Goal: Information Seeking & Learning: Learn about a topic

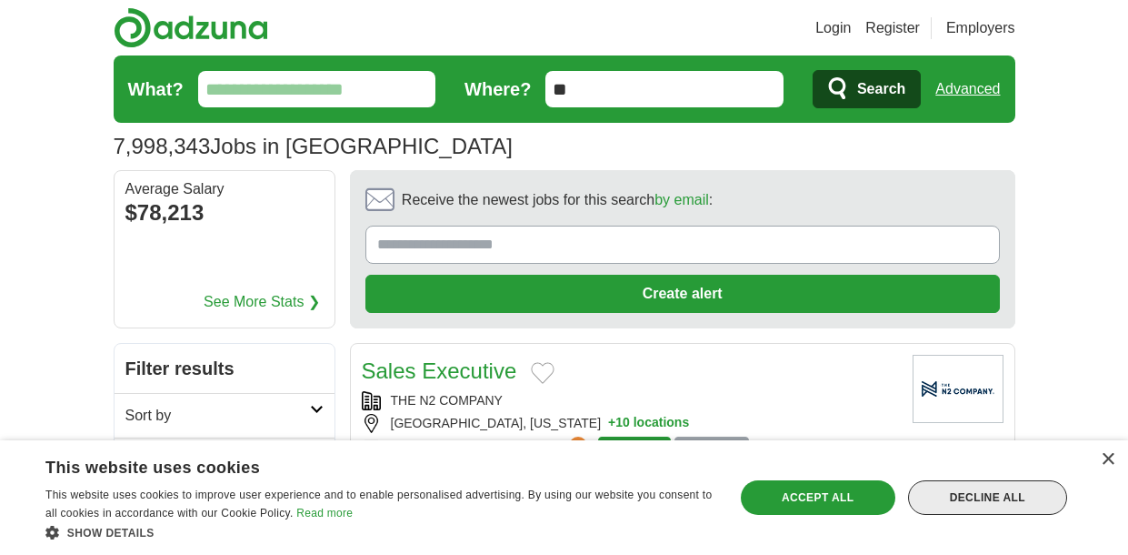
click at [1040, 506] on div "Decline all" at bounding box center [987, 497] width 159 height 35
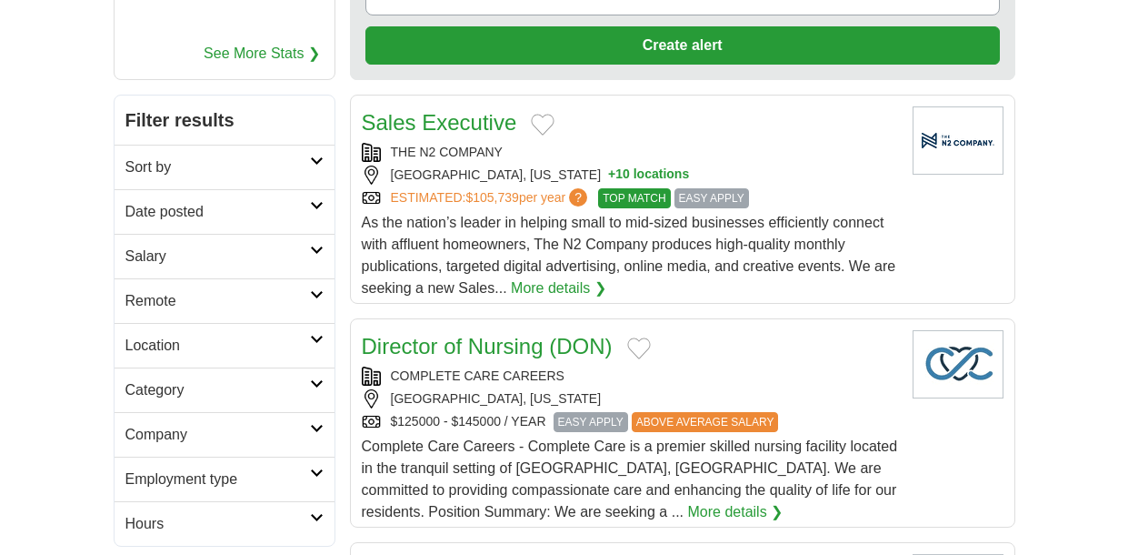
click at [291, 107] on h2 "Filter results" at bounding box center [225, 119] width 220 height 49
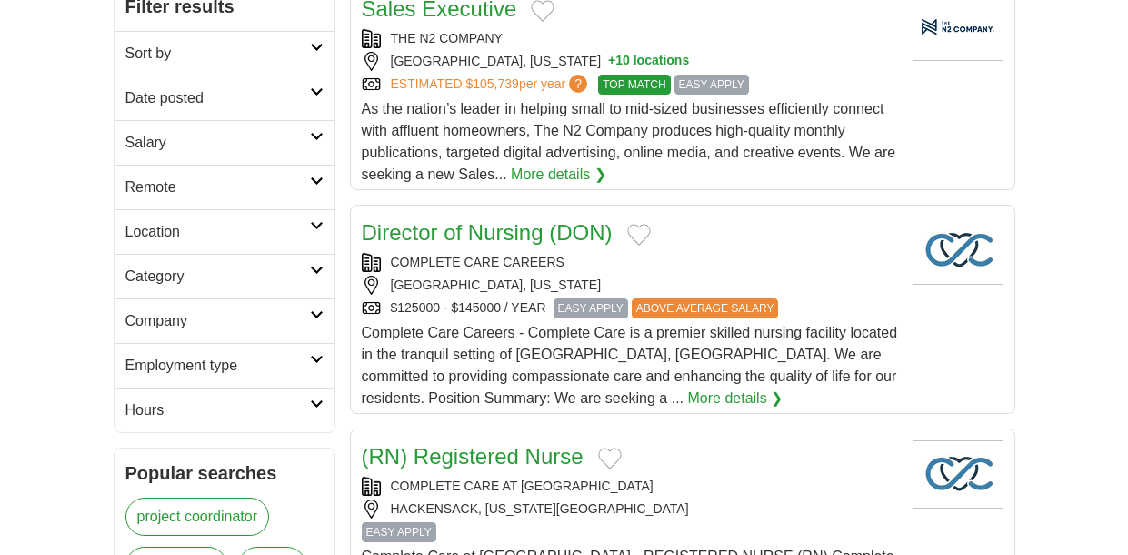
scroll to position [383, 0]
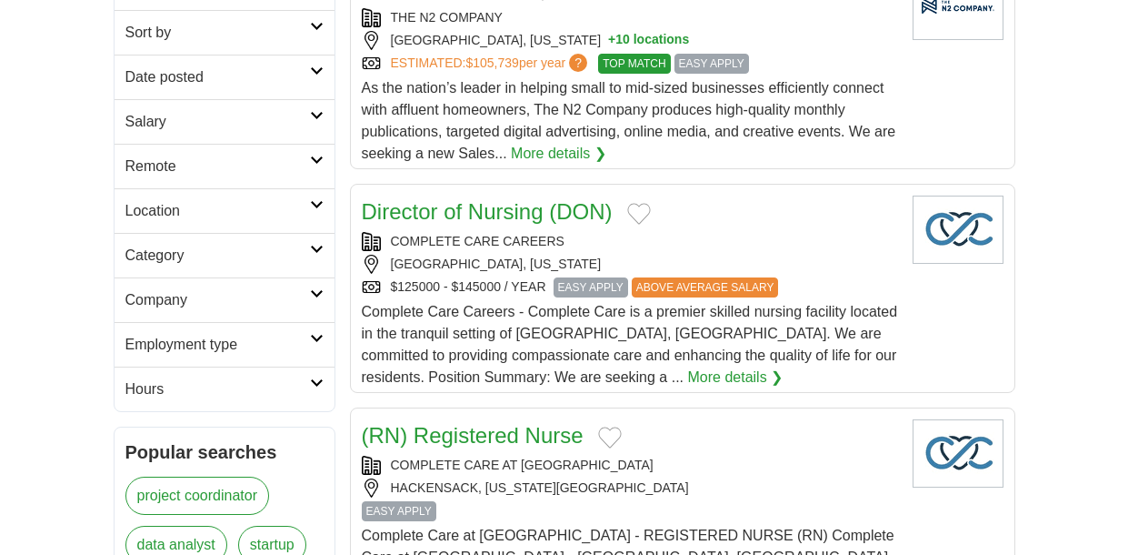
click at [215, 162] on h2 "Remote" at bounding box center [217, 166] width 185 height 22
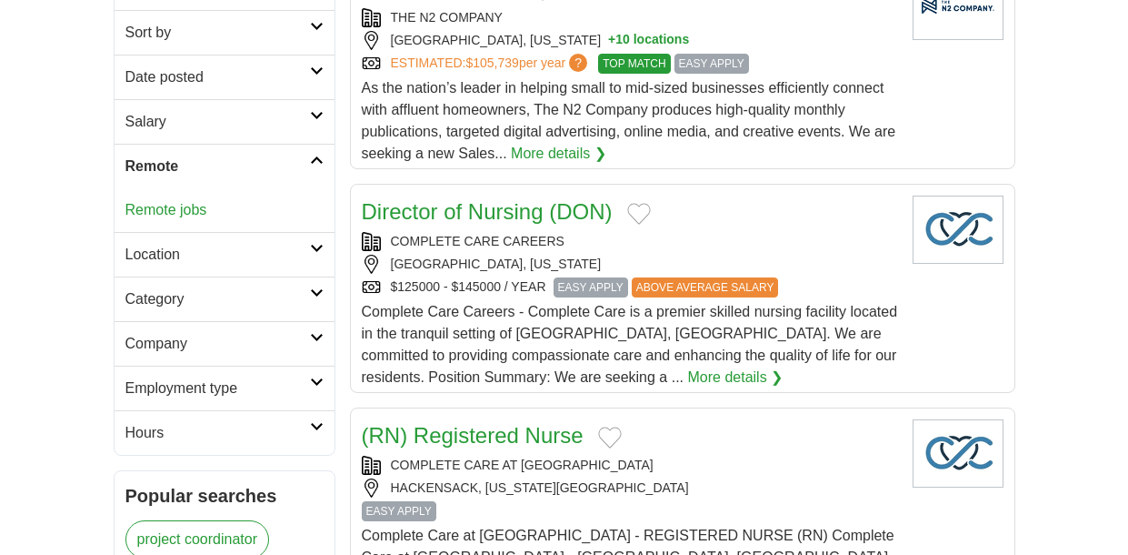
click at [197, 207] on link "Remote jobs" at bounding box center [166, 209] width 82 height 15
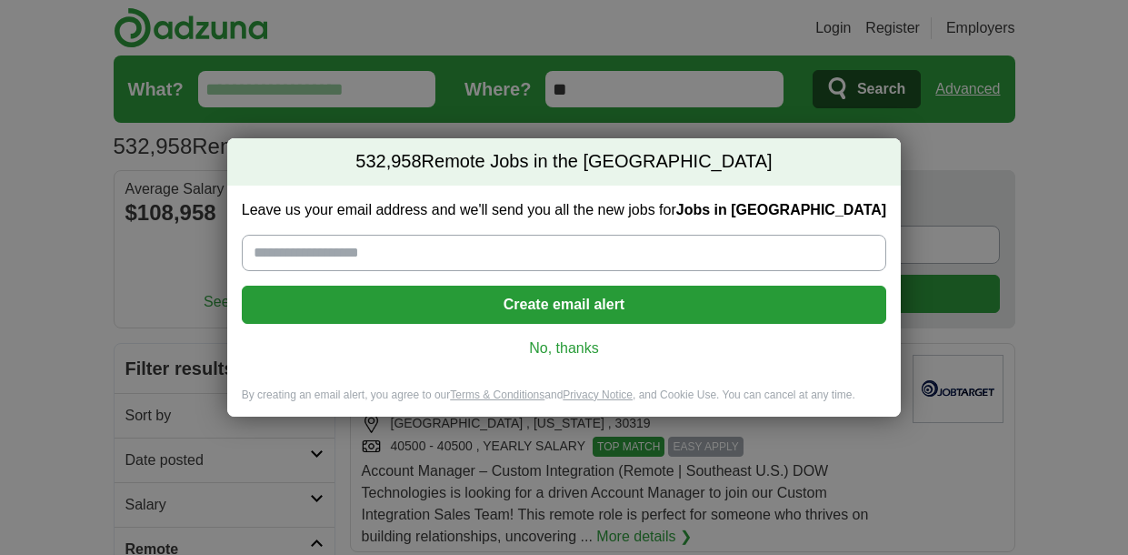
click at [566, 346] on link "No, thanks" at bounding box center [564, 348] width 616 height 20
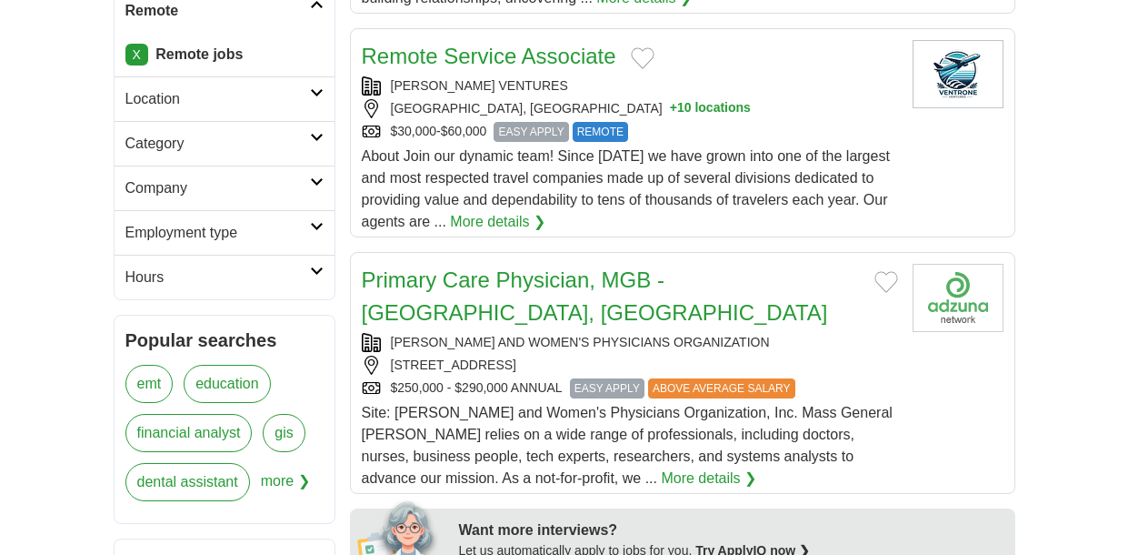
scroll to position [548, 0]
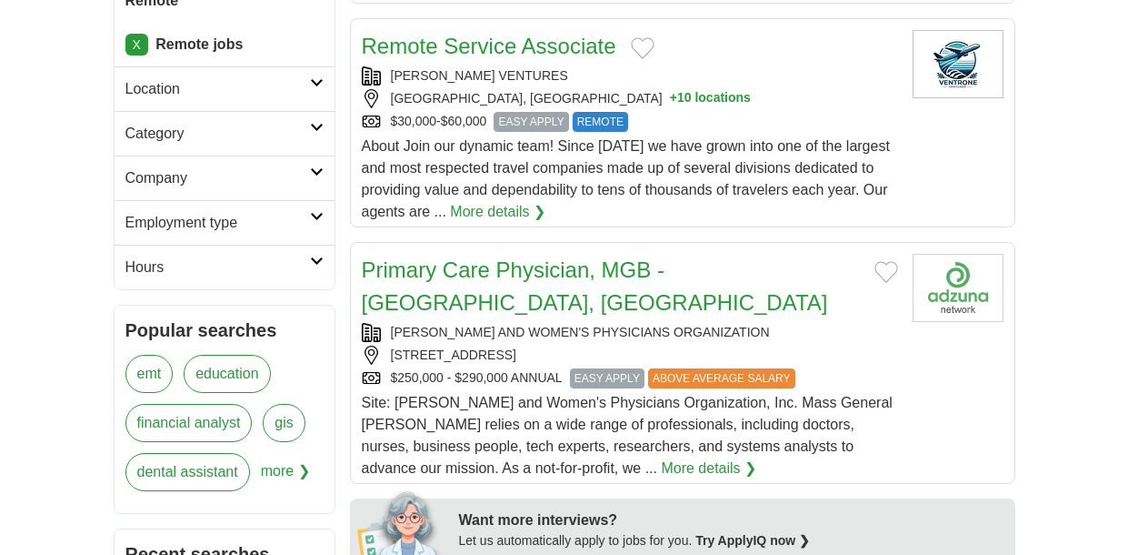
click at [526, 209] on link "More details ❯" at bounding box center [497, 212] width 95 height 22
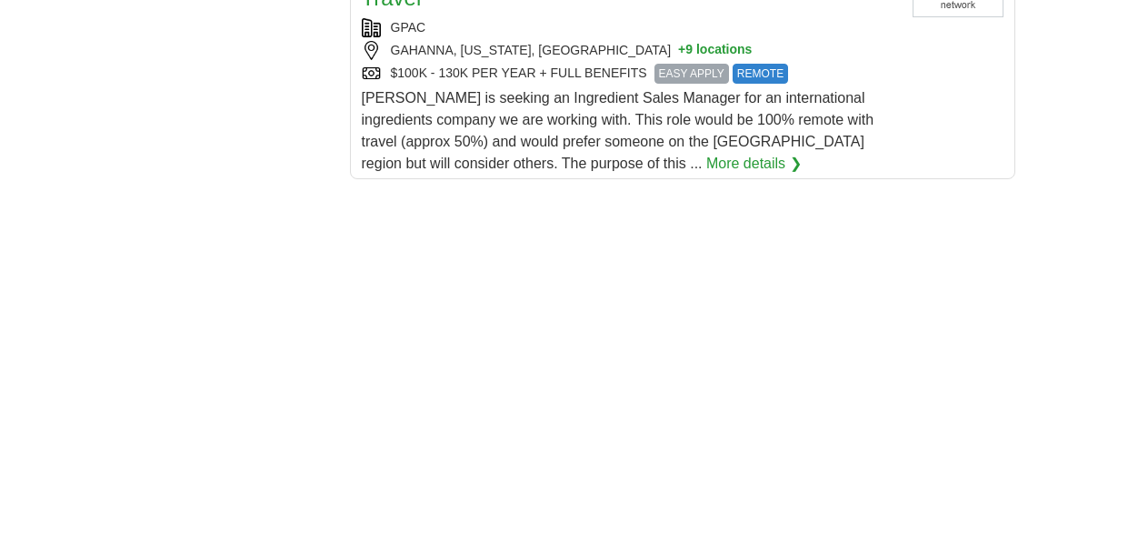
scroll to position [2750, 0]
